Goal: Find specific page/section: Find specific page/section

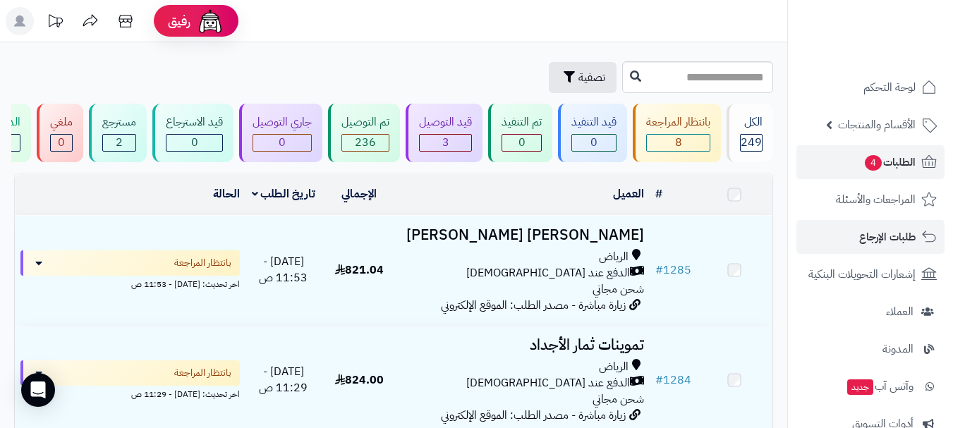
scroll to position [423, 0]
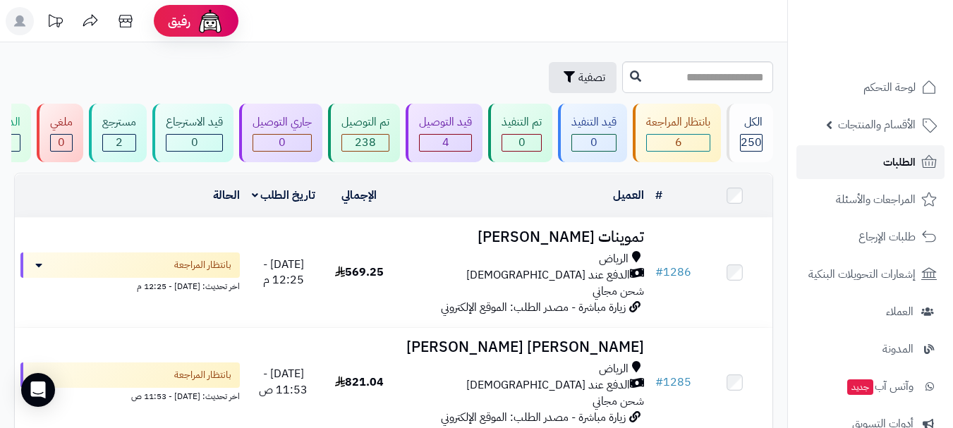
click at [827, 165] on link "الطلبات" at bounding box center [870, 162] width 148 height 34
